Goal: Check status: Check status

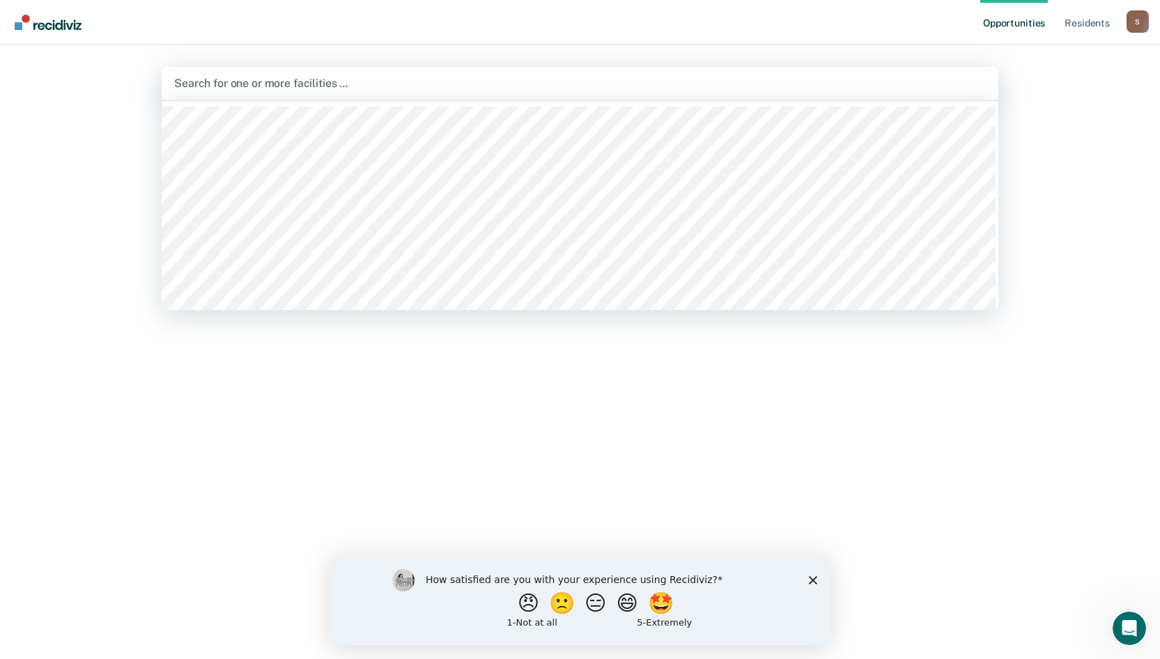
click at [226, 83] on div at bounding box center [579, 83] width 811 height 16
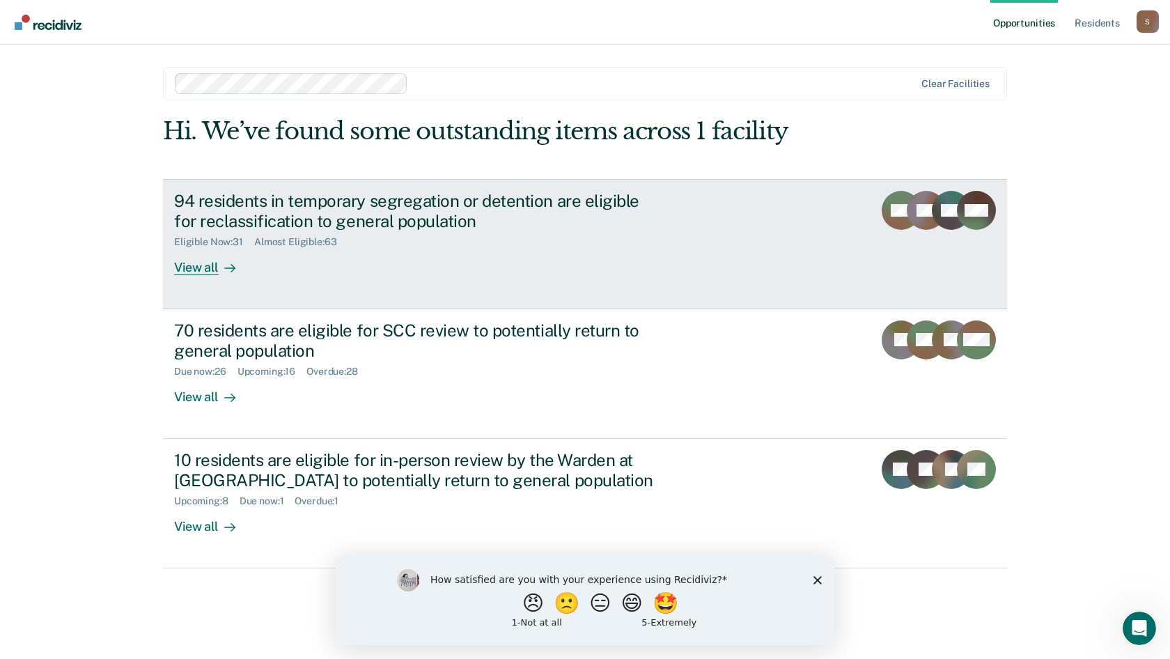
click at [288, 235] on div "Eligible Now : 31 Almost Eligible : 63" at bounding box center [418, 239] width 489 height 17
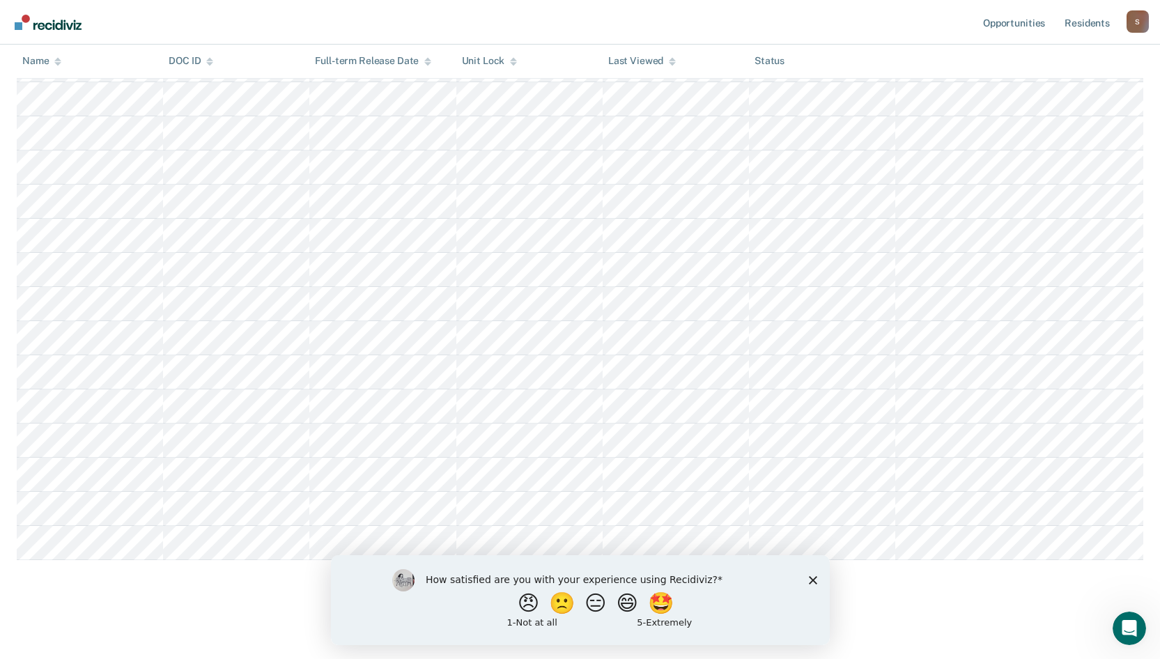
scroll to position [802, 0]
click at [1070, 24] on link "Resident s" at bounding box center [1087, 22] width 51 height 45
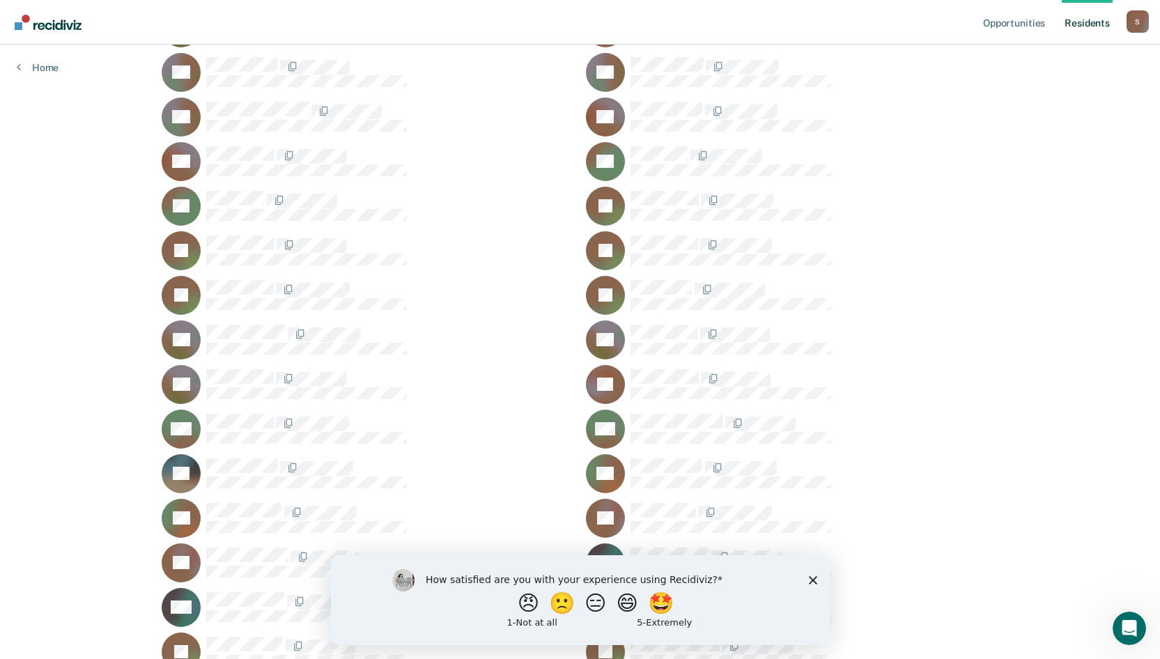
scroll to position [28445, 0]
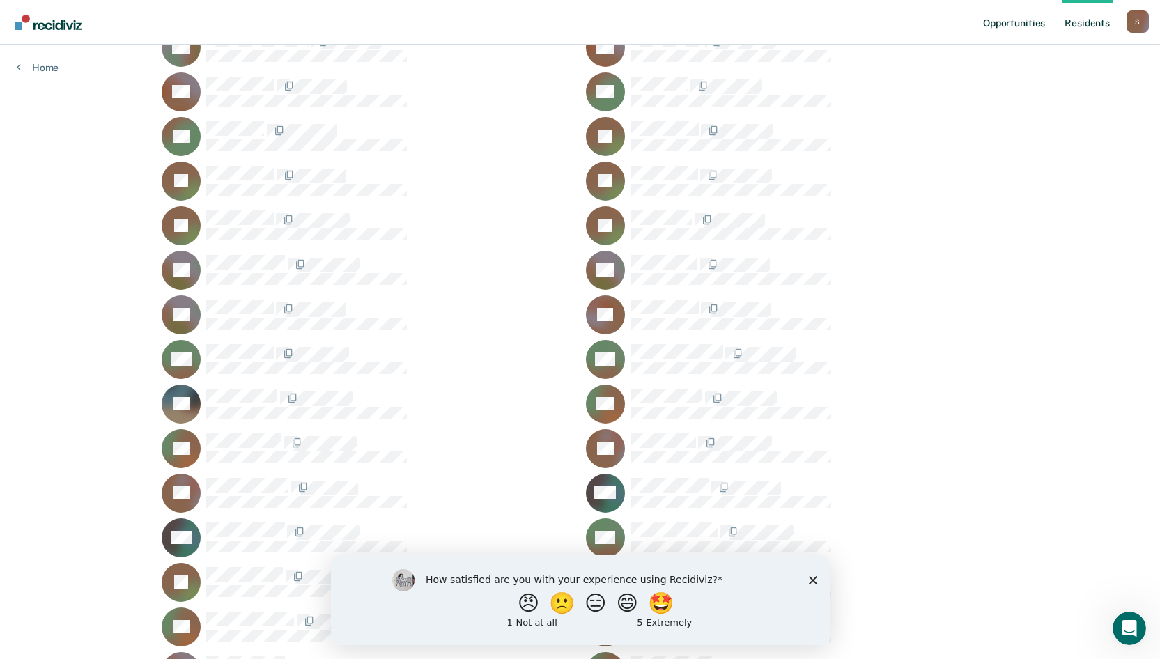
click at [1011, 27] on link "Opportunities" at bounding box center [1014, 22] width 68 height 45
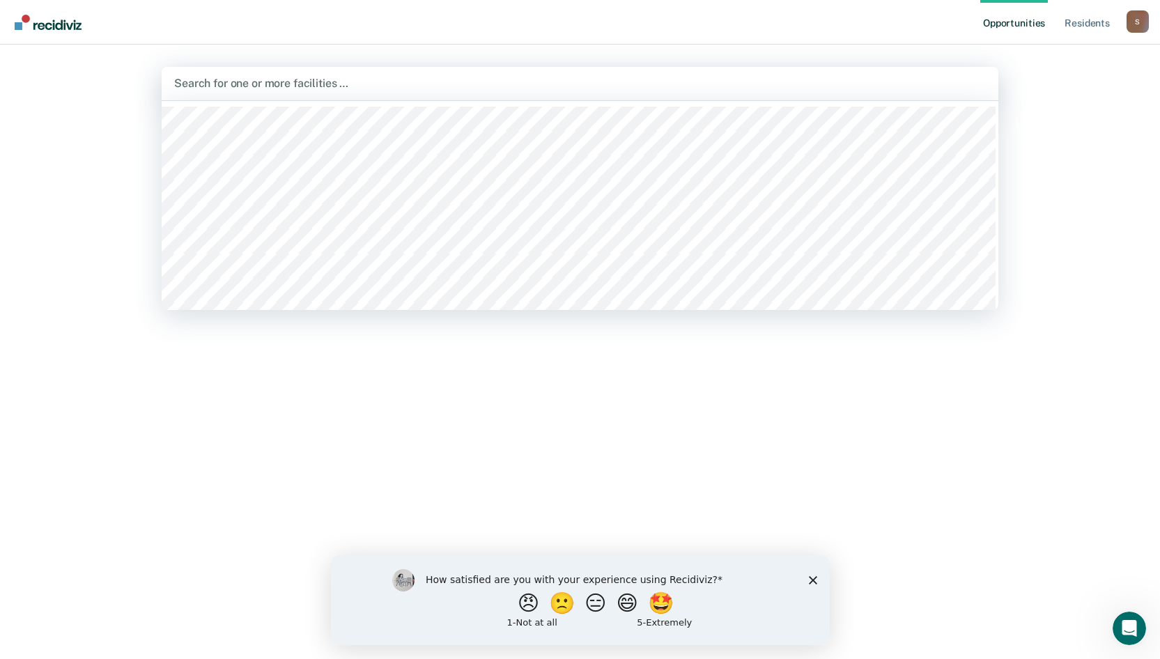
click at [372, 91] on div at bounding box center [579, 83] width 811 height 16
click at [323, 85] on div at bounding box center [579, 83] width 811 height 16
click at [278, 85] on div at bounding box center [579, 83] width 811 height 16
click at [338, 84] on div at bounding box center [579, 83] width 811 height 16
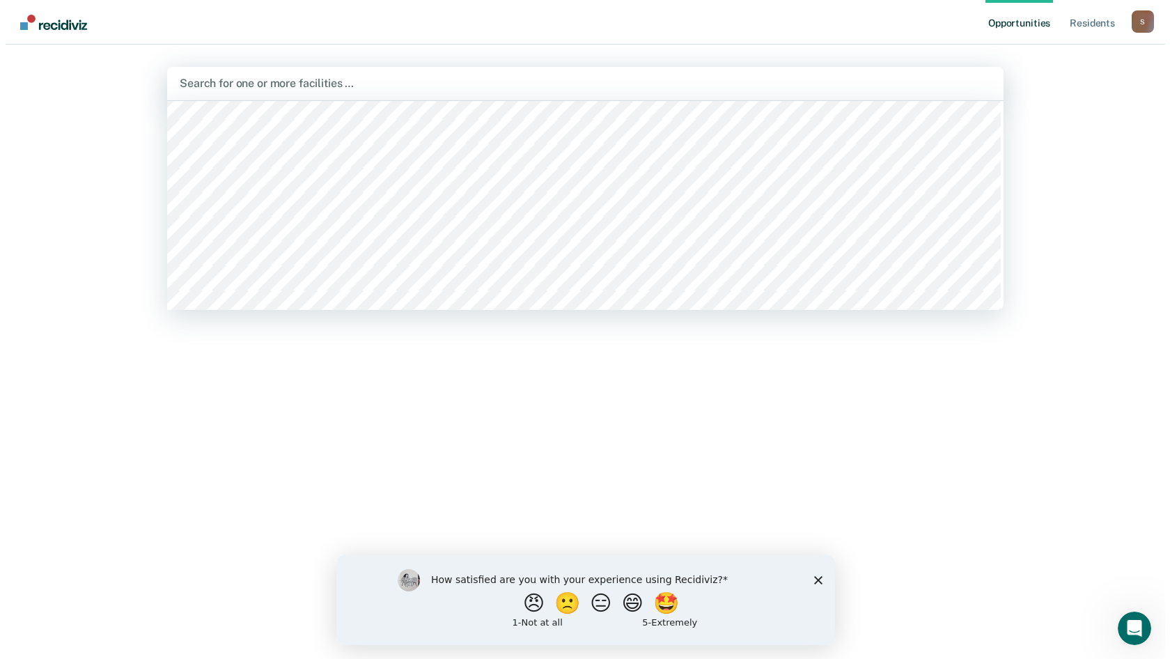
scroll to position [209, 0]
